Goal: Task Accomplishment & Management: Use online tool/utility

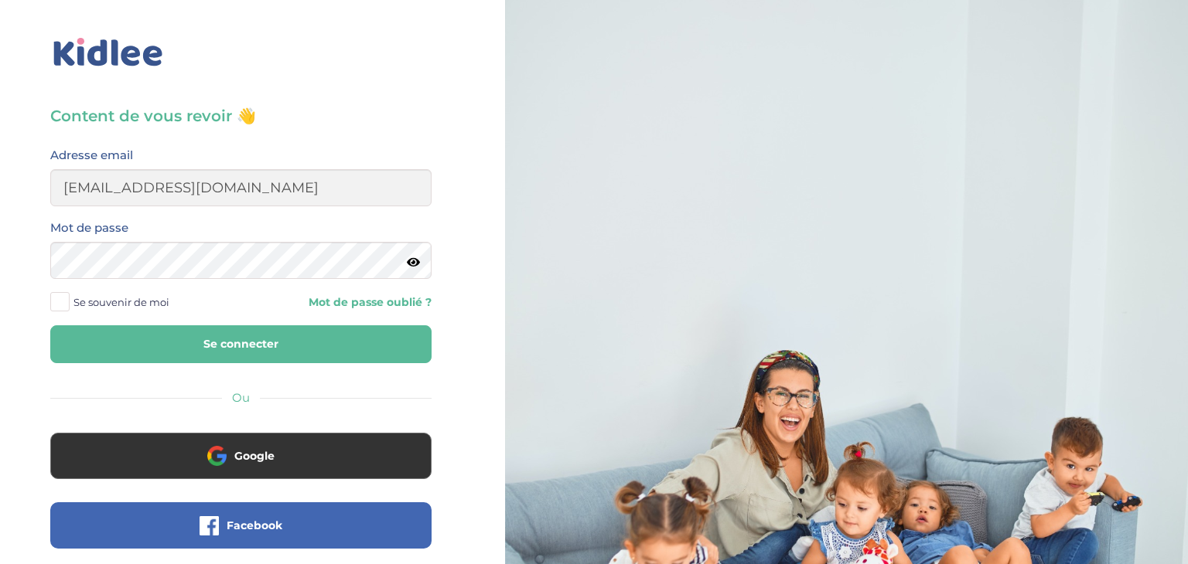
click at [50, 326] on button "Se connecter" at bounding box center [240, 345] width 381 height 38
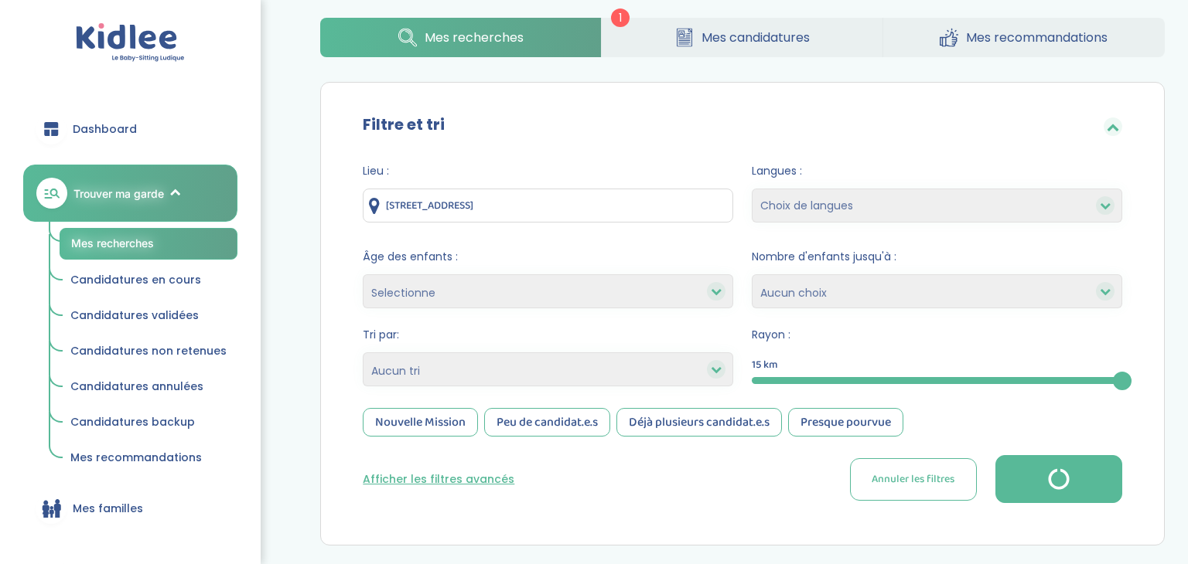
scroll to position [111, 0]
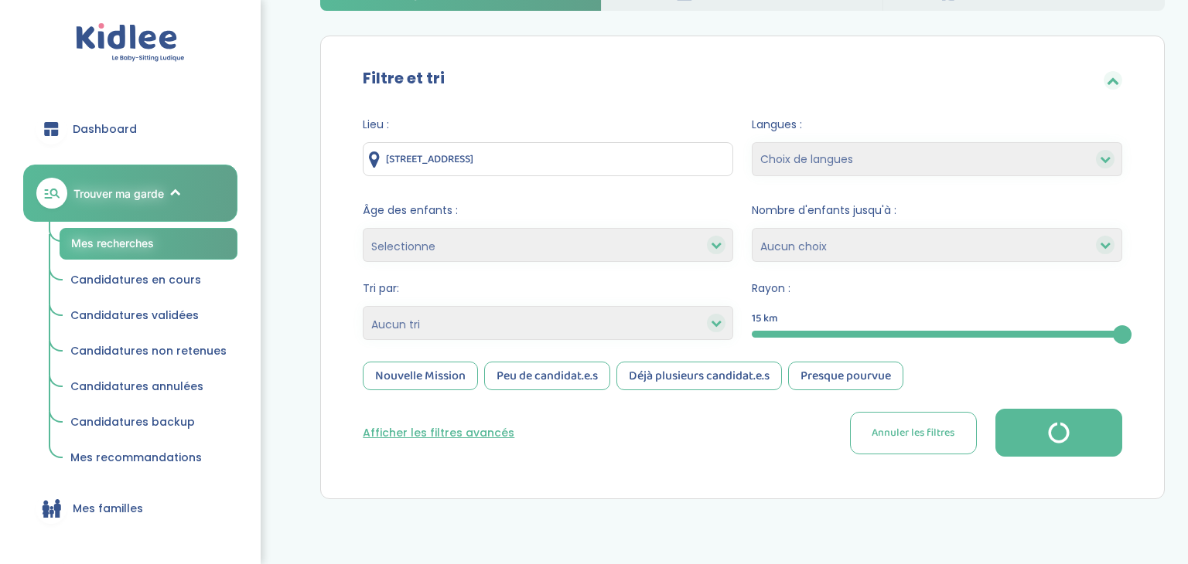
click at [447, 329] on select "Heures par semaine (croissant) Heures par semaine (décroissant) Date de démarra…" at bounding box center [548, 323] width 370 height 34
select select "salary_desc"
click at [363, 306] on select "Heures par semaine (croissant) Heures par semaine (décroissant) Date de démarra…" at bounding box center [548, 323] width 370 height 34
click at [441, 383] on div "Nouvelle Mission" at bounding box center [420, 376] width 115 height 29
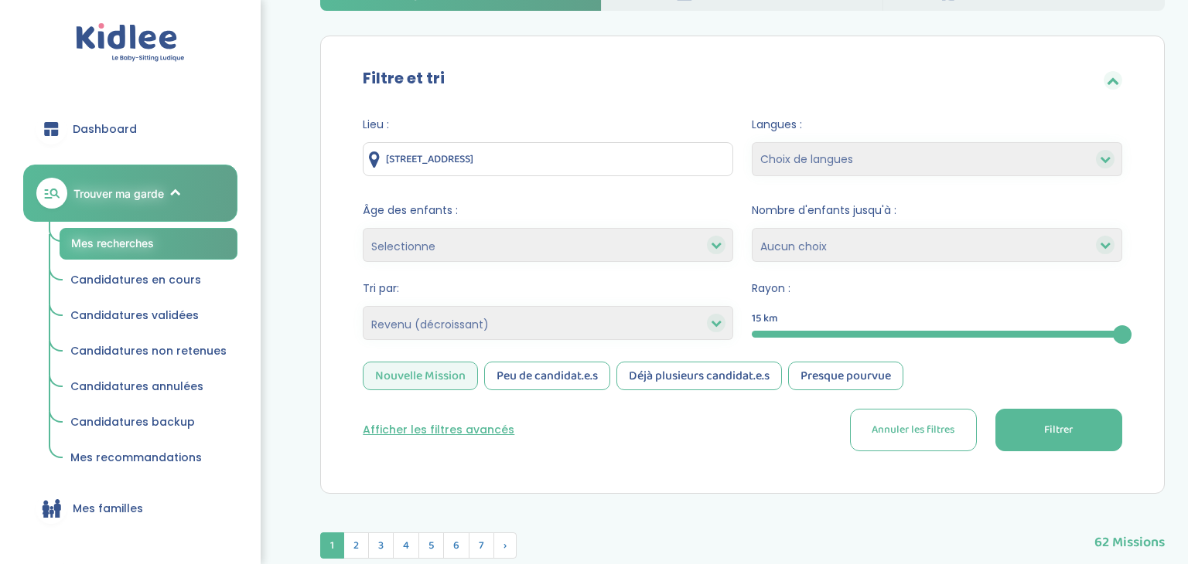
click at [574, 379] on div "Peu de candidat.e.s" at bounding box center [547, 376] width 126 height 29
click at [1038, 436] on button "Filtrer" at bounding box center [1058, 430] width 127 height 43
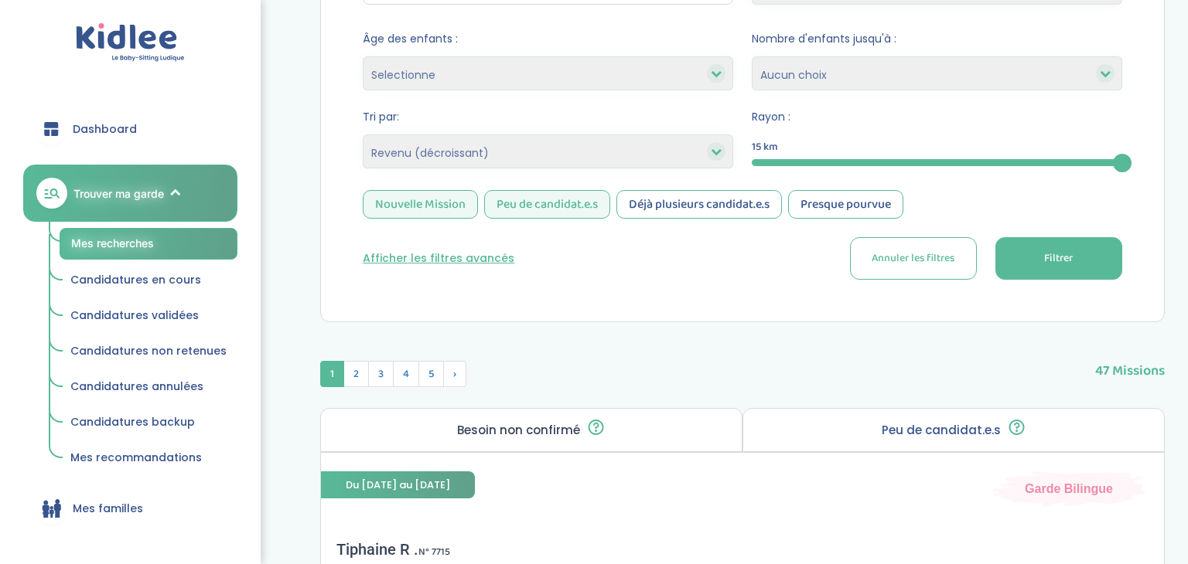
scroll to position [0, 0]
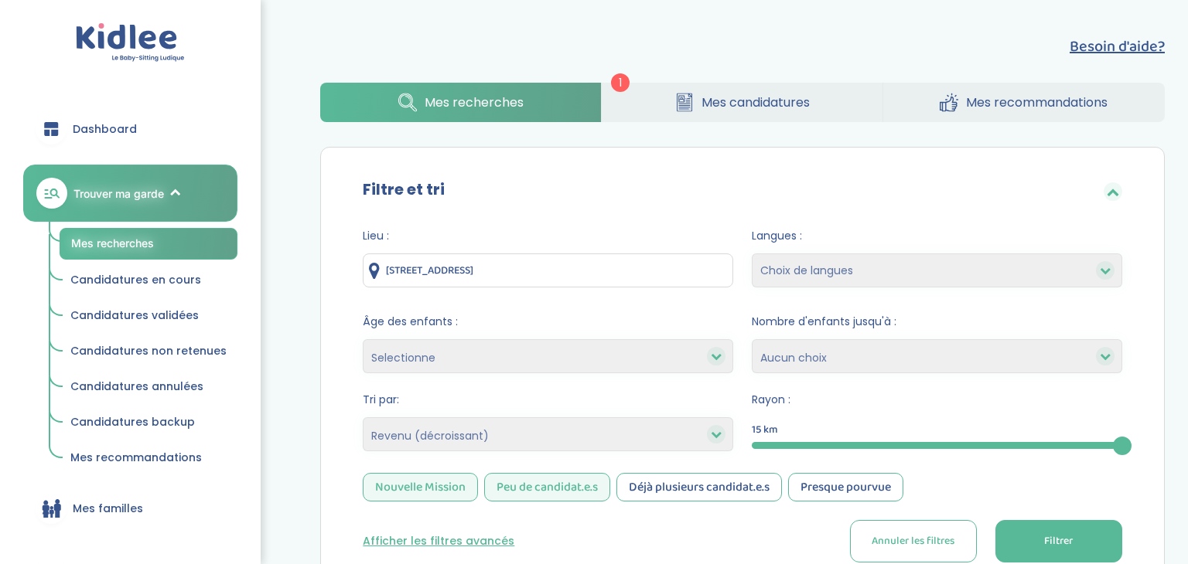
click at [102, 129] on span "Dashboard" at bounding box center [105, 129] width 64 height 16
